Goal: Browse casually

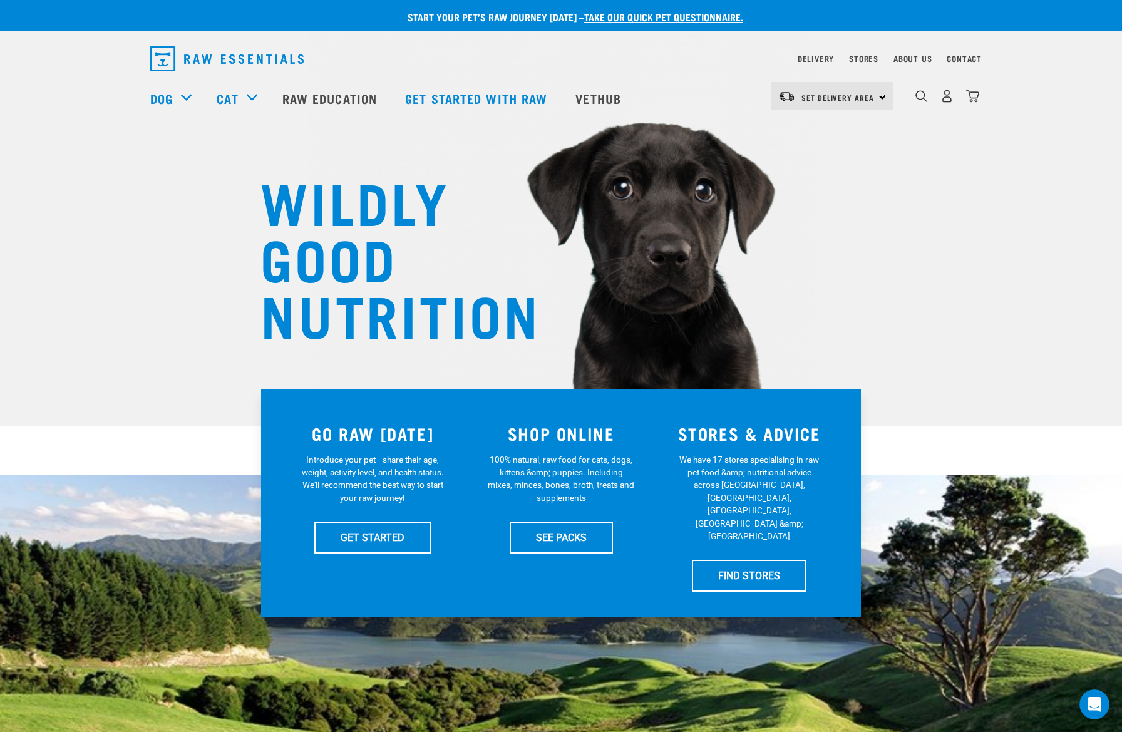
click at [156, 201] on div "WILDLY GOOD NUTRITION" at bounding box center [561, 213] width 1122 height 426
click at [123, 396] on div "WILDLY GOOD NUTRITION" at bounding box center [561, 213] width 1122 height 426
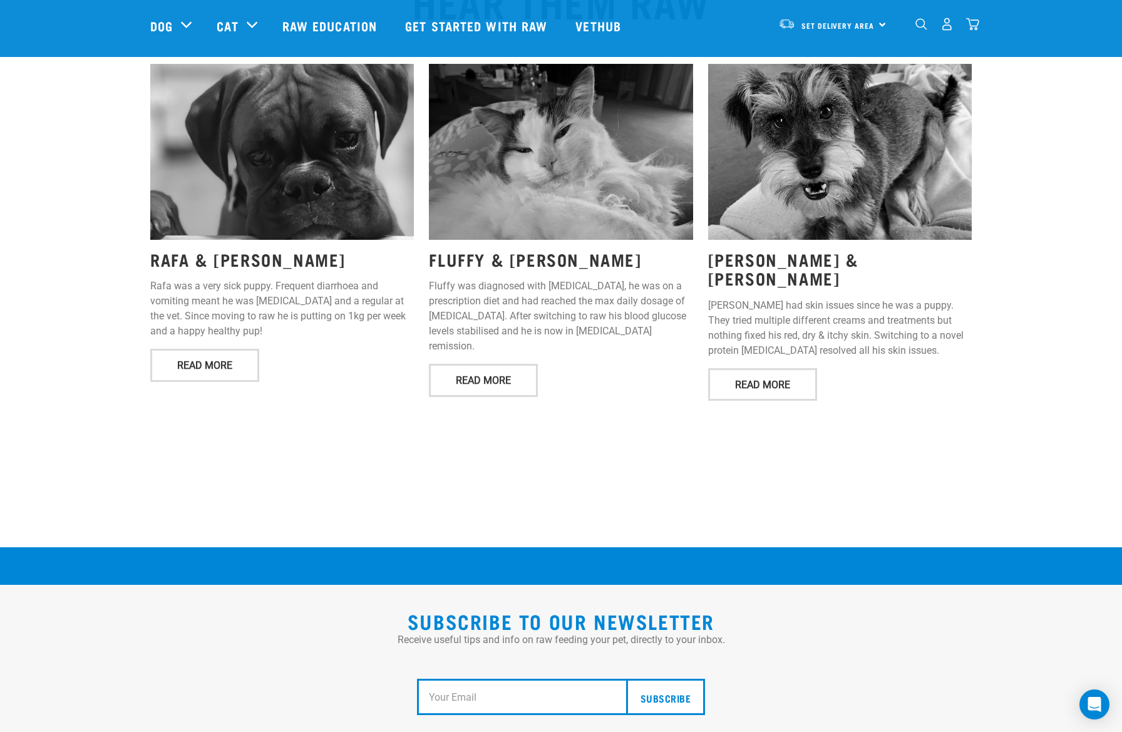
scroll to position [1846, 0]
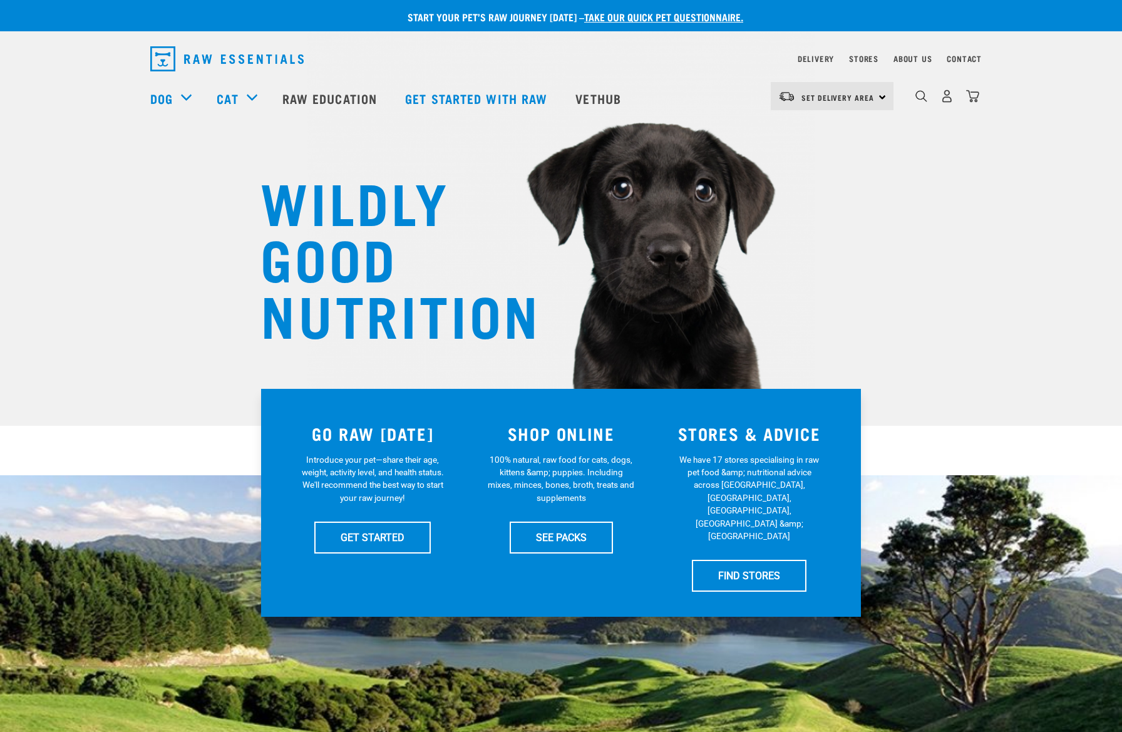
scroll to position [1937, 0]
